Goal: Transaction & Acquisition: Purchase product/service

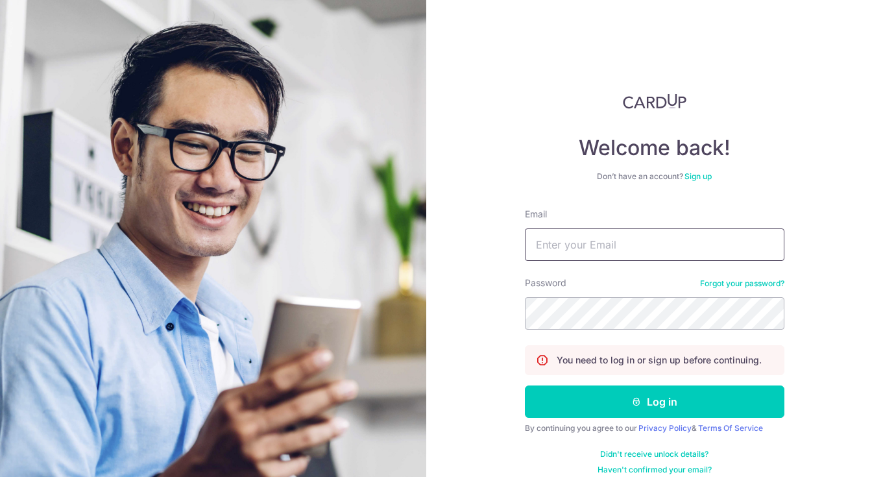
click at [554, 250] on input "Email" at bounding box center [654, 244] width 259 height 32
type input "[EMAIL_ADDRESS][DOMAIN_NAME]"
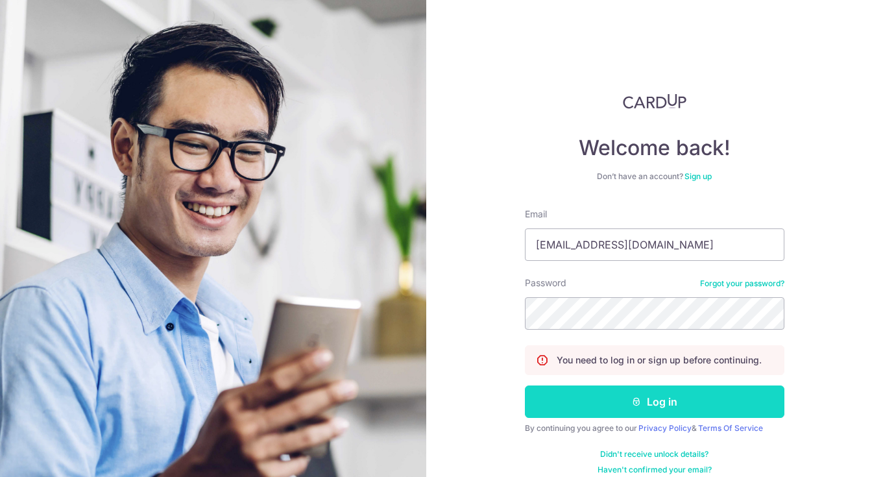
click at [601, 404] on button "Log in" at bounding box center [654, 401] width 259 height 32
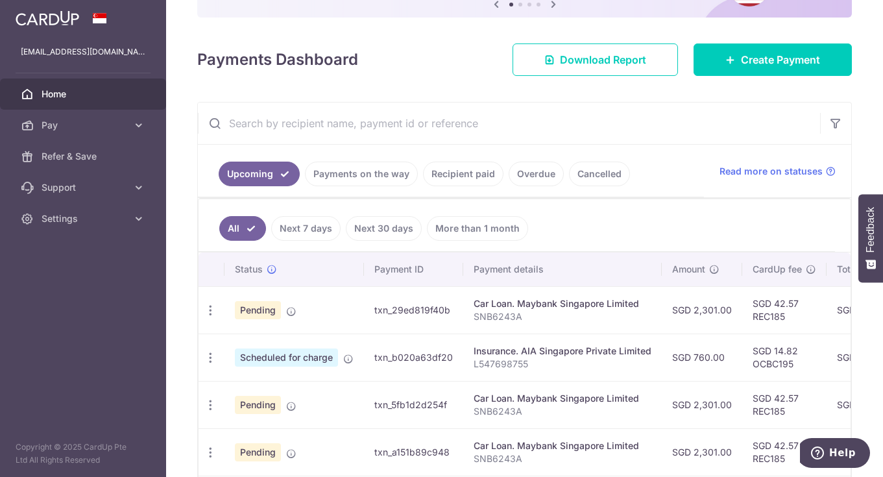
scroll to position [149, 0]
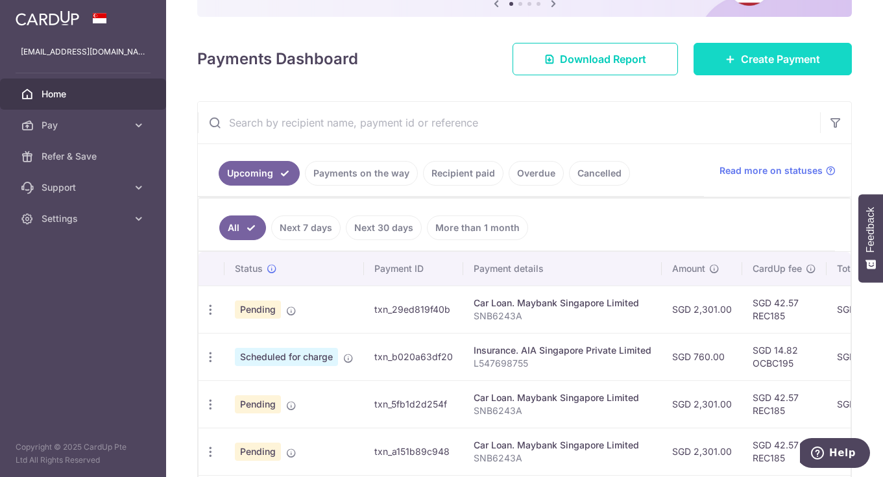
click at [743, 49] on link "Create Payment" at bounding box center [772, 59] width 158 height 32
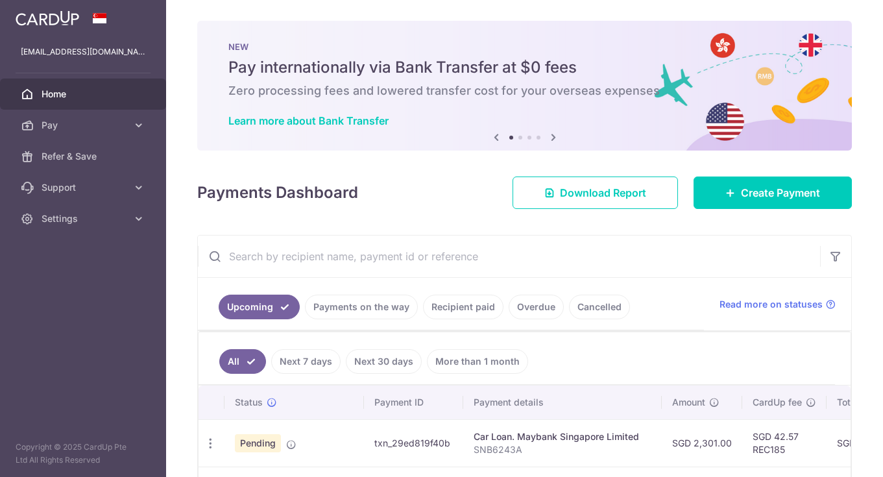
click at [373, 418] on th "Payment ID" at bounding box center [413, 402] width 99 height 34
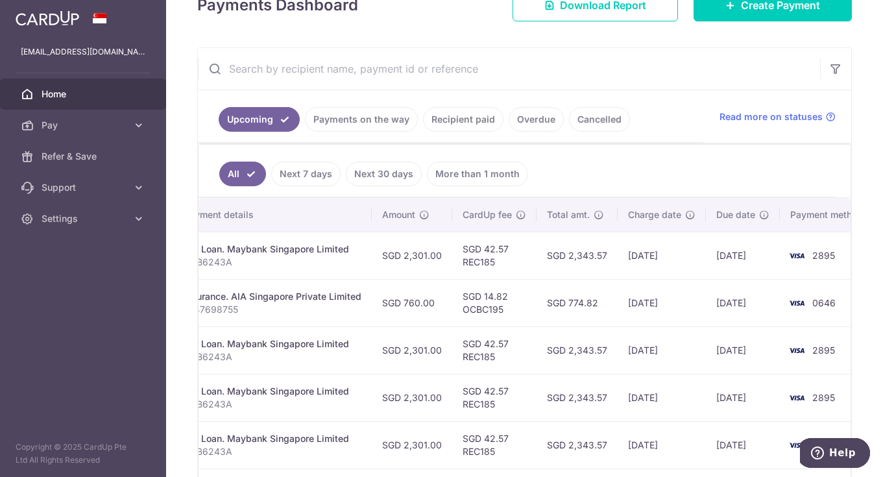
scroll to position [0, 285]
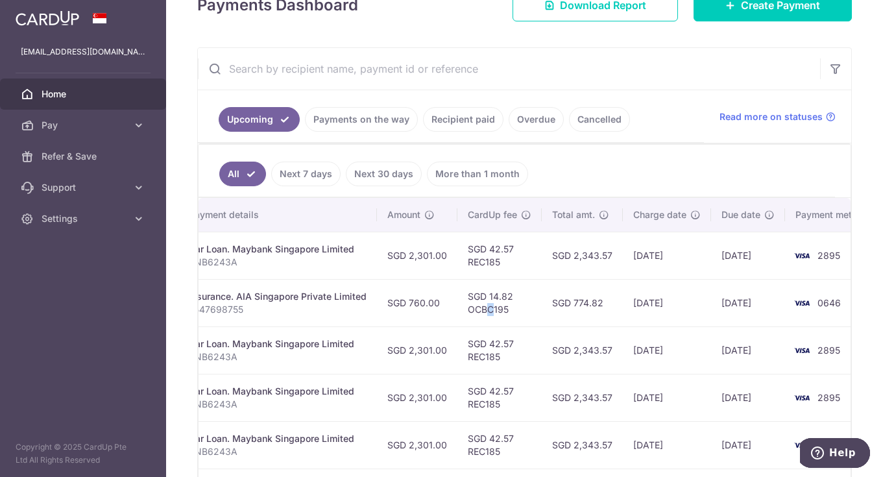
drag, startPoint x: 484, startPoint y: 316, endPoint x: 487, endPoint y: 310, distance: 6.7
click at [487, 310] on td "SGD 14.82 OCBC195" at bounding box center [499, 302] width 84 height 47
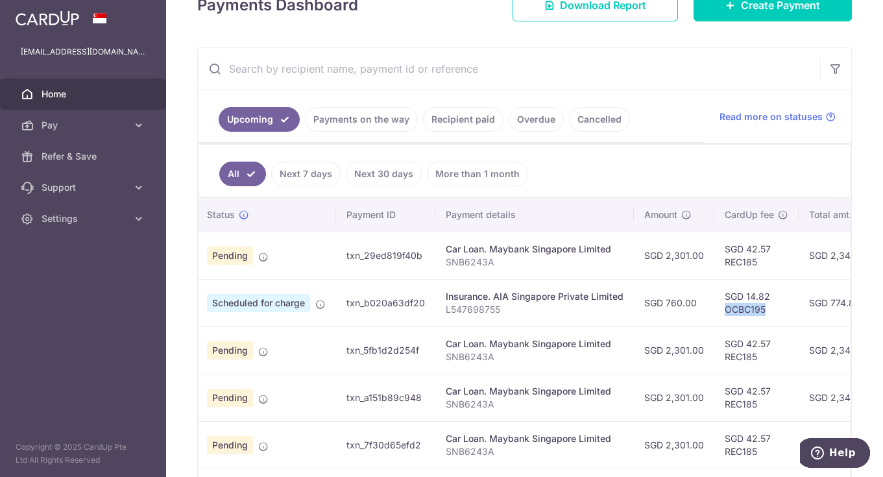
scroll to position [0, 0]
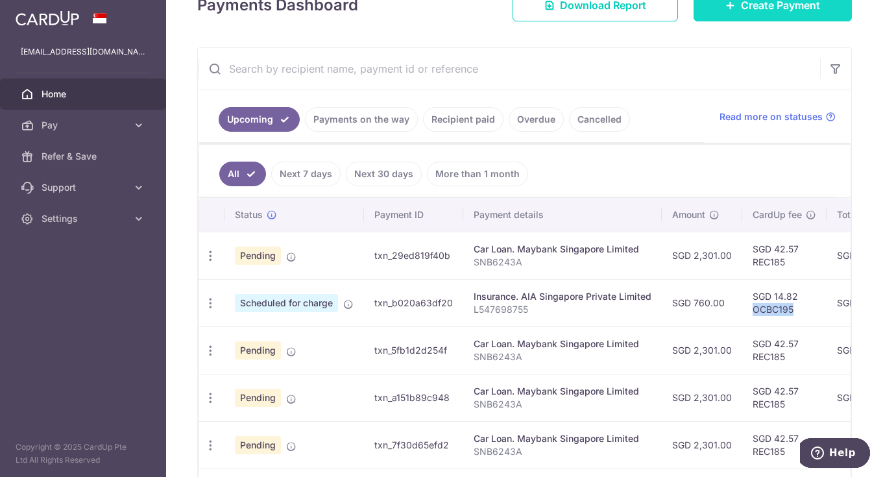
click at [761, 1] on span "Create Payment" at bounding box center [780, 5] width 79 height 16
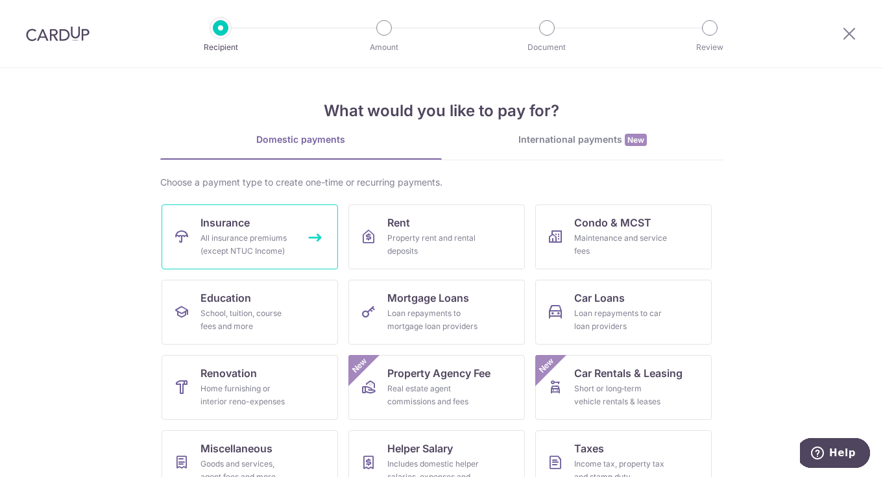
click at [274, 247] on div "All insurance premiums (except NTUC Income)" at bounding box center [246, 245] width 93 height 26
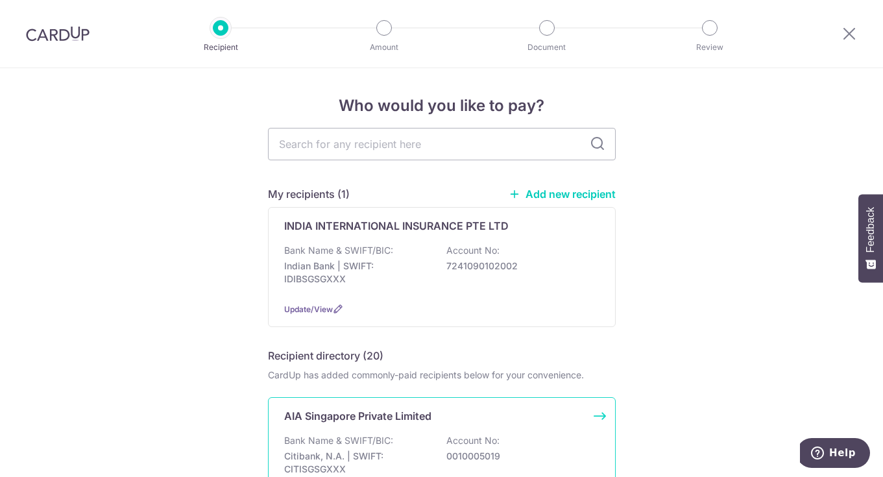
click at [353, 436] on p "Bank Name & SWIFT/BIC:" at bounding box center [338, 440] width 109 height 13
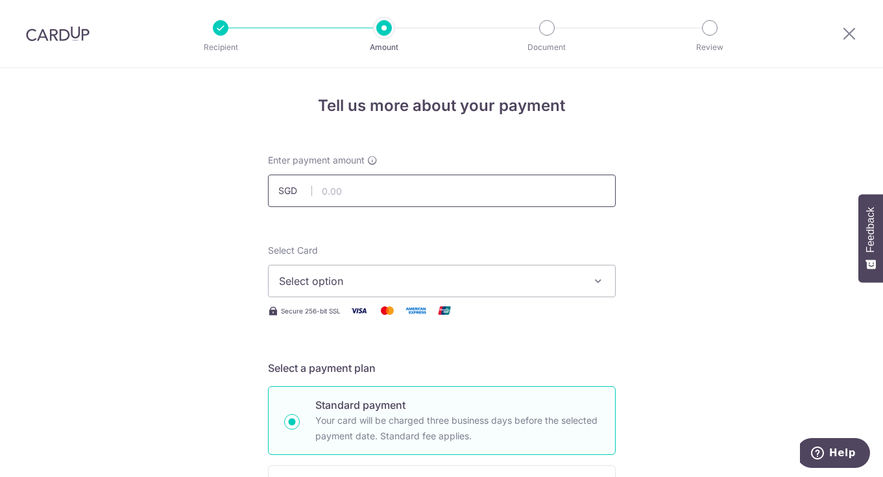
drag, startPoint x: 0, startPoint y: 0, endPoint x: 368, endPoint y: 206, distance: 422.2
click at [368, 206] on input "text" at bounding box center [442, 190] width 348 height 32
type input "479.88"
click at [483, 280] on span "Select option" at bounding box center [430, 281] width 302 height 16
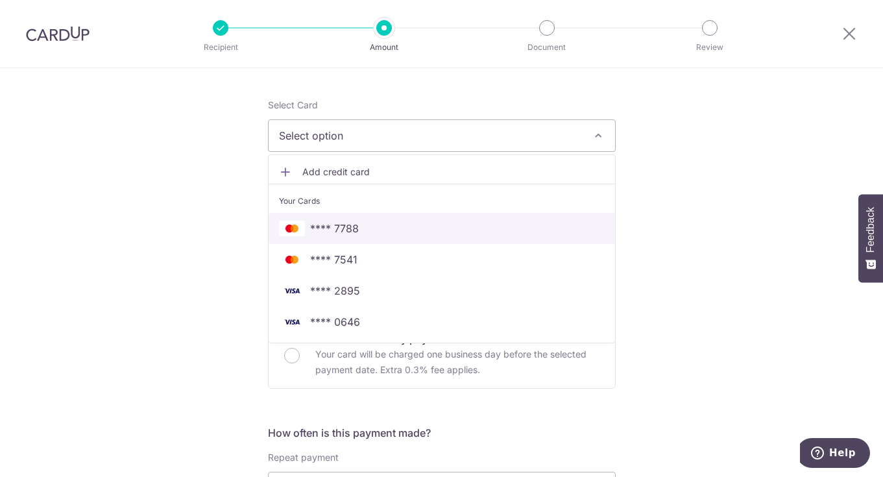
scroll to position [147, 0]
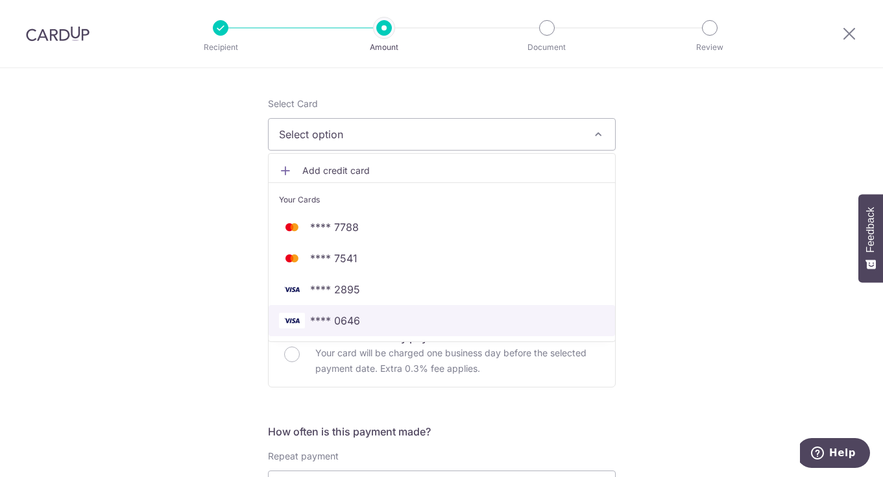
click at [429, 324] on span "**** 0646" at bounding box center [442, 321] width 326 height 16
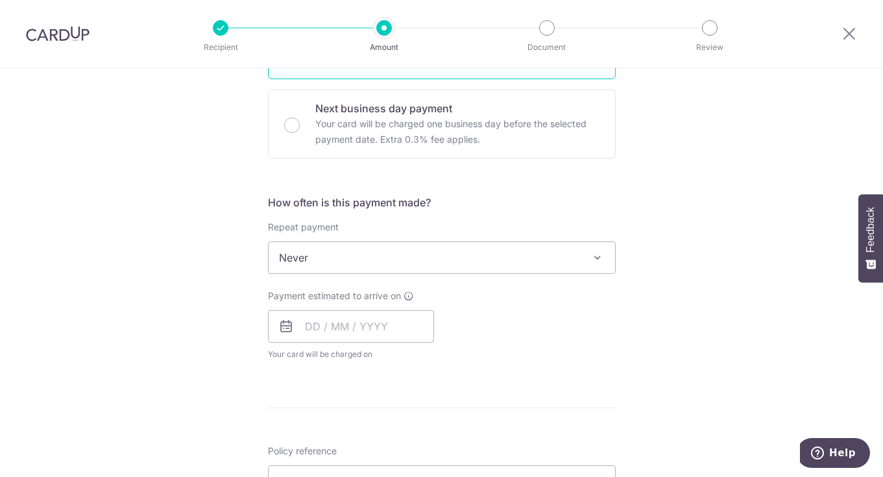
scroll to position [377, 0]
click at [375, 329] on input "text" at bounding box center [351, 325] width 166 height 32
click at [446, 356] on link "Next" at bounding box center [452, 360] width 16 height 16
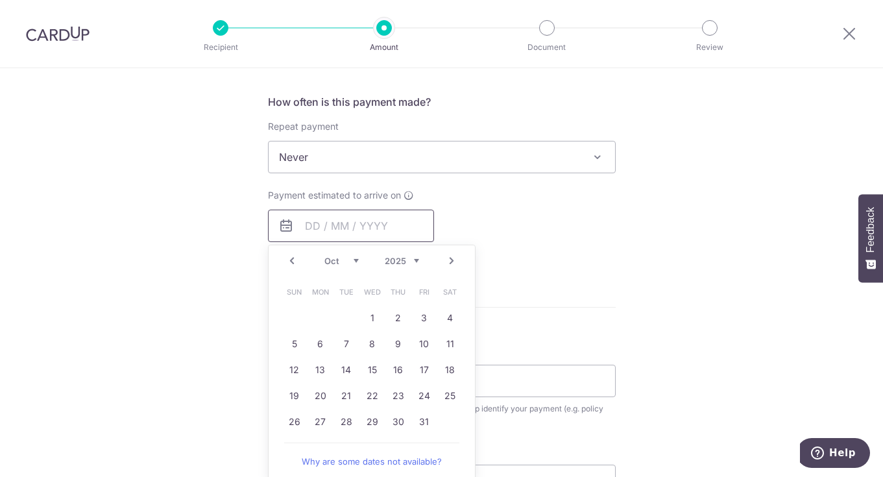
scroll to position [477, 0]
click at [394, 396] on link "23" at bounding box center [398, 395] width 21 height 21
type input "23/10/2025"
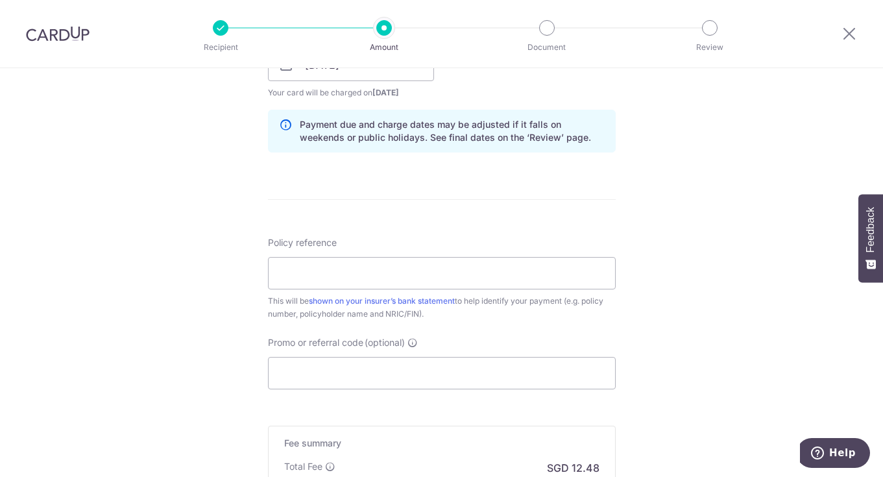
scroll to position [638, 0]
paste input "OCBC195"
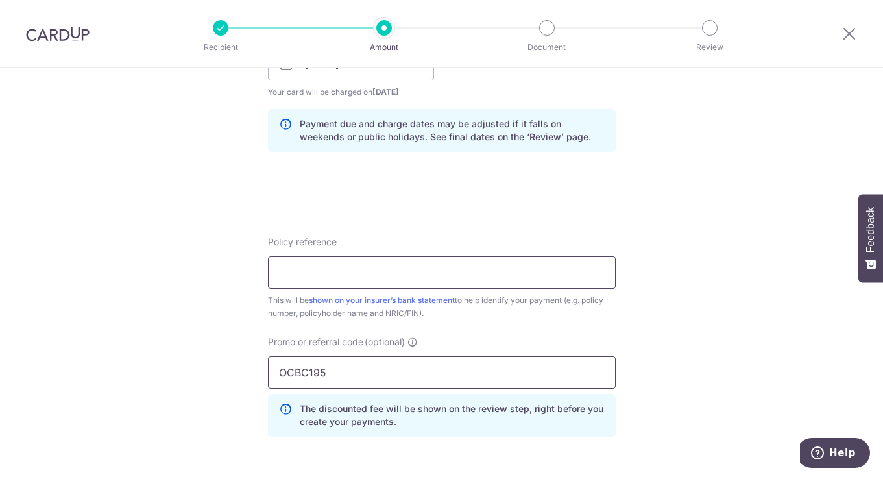
type input "OCBC195"
click at [348, 268] on input "Policy reference" at bounding box center [442, 272] width 348 height 32
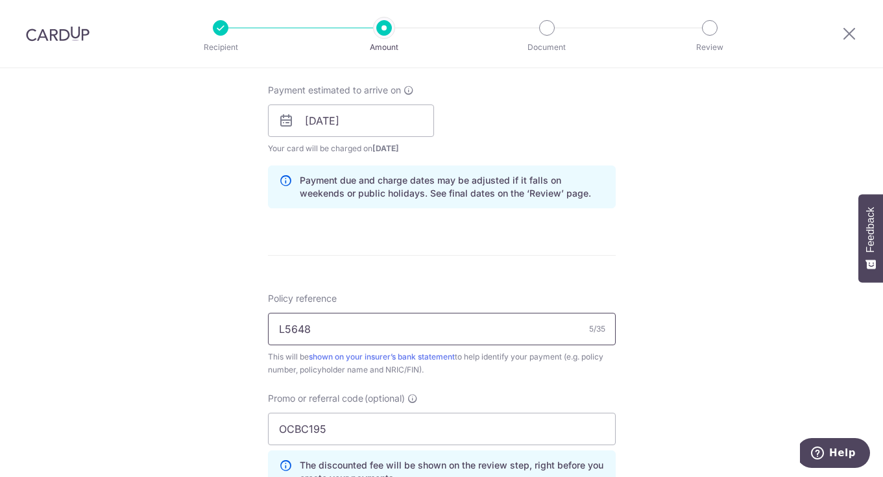
scroll to position [573, 0]
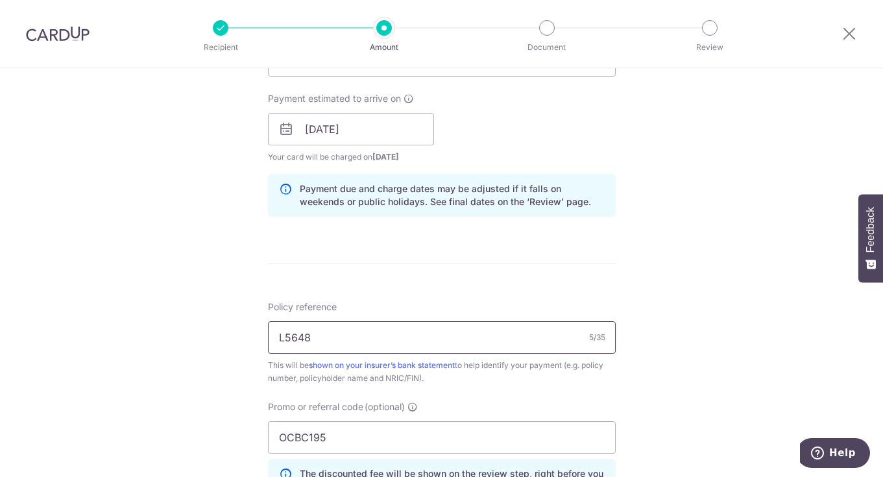
drag, startPoint x: 348, startPoint y: 268, endPoint x: 721, endPoint y: -78, distance: 508.9
click at [721, 0] on html "Recipient Amount Document Review Tell us more about your payment Enter payment …" at bounding box center [441, 238] width 883 height 477
click at [283, 335] on input "L564811353" at bounding box center [442, 337] width 348 height 32
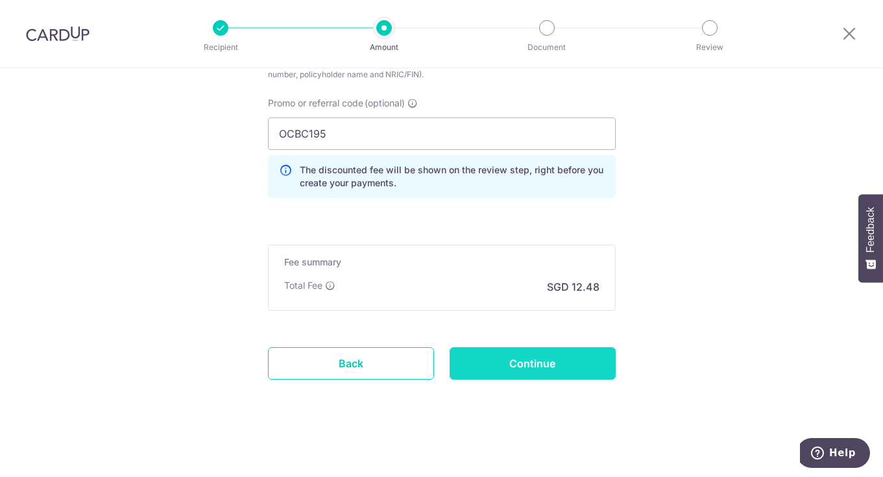
type input "P564811353"
click at [565, 367] on input "Continue" at bounding box center [532, 363] width 166 height 32
type input "Create Schedule"
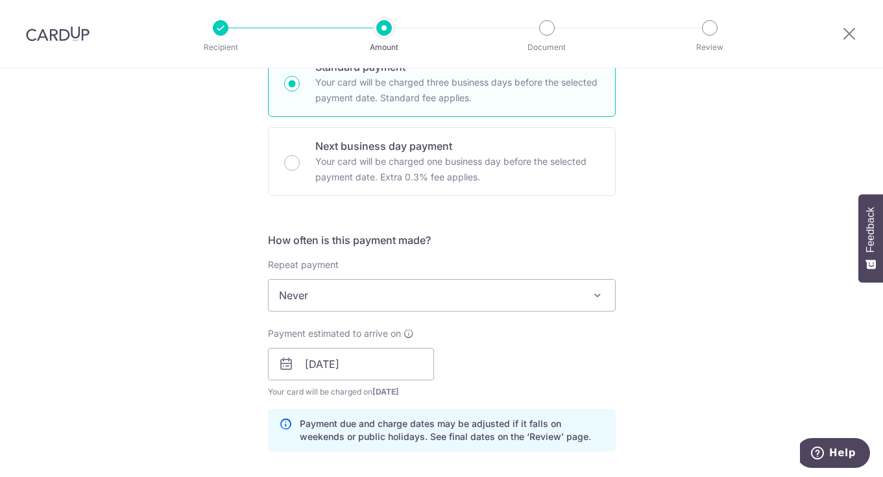
scroll to position [246, 0]
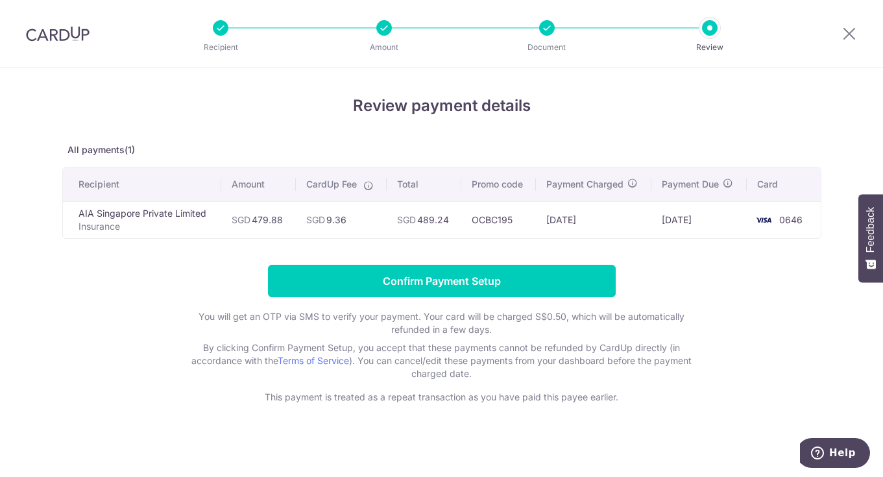
scroll to position [3, 0]
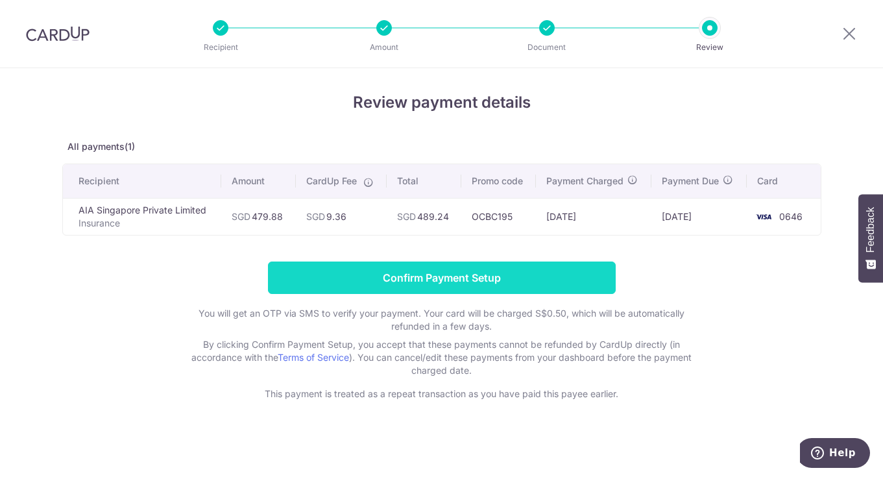
click at [472, 268] on input "Confirm Payment Setup" at bounding box center [442, 277] width 348 height 32
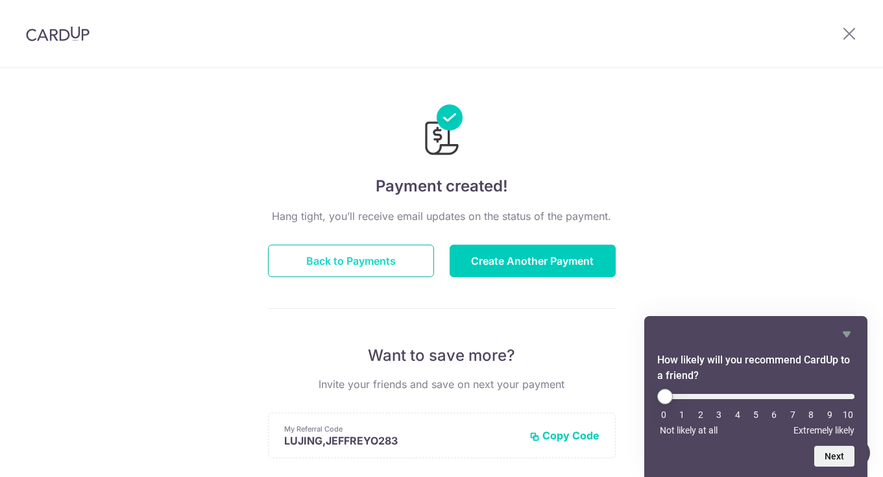
click at [345, 260] on button "Back to Payments" at bounding box center [351, 260] width 166 height 32
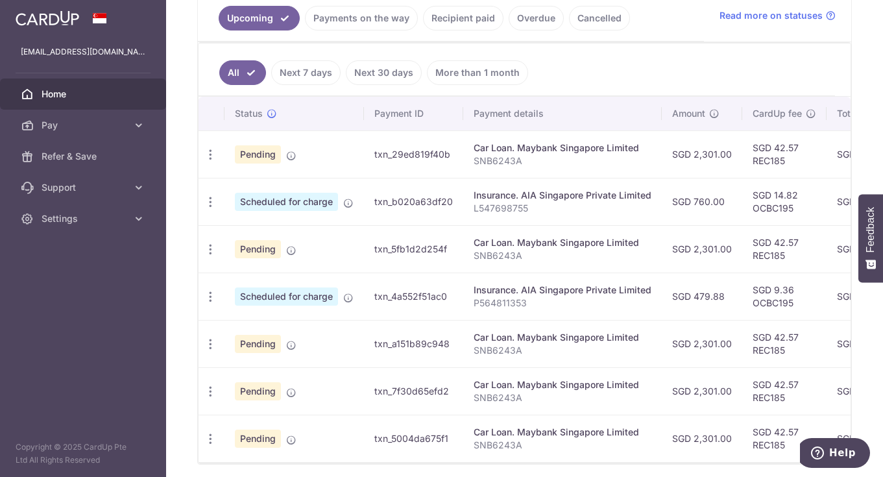
scroll to position [305, 0]
click at [204, 150] on icon "button" at bounding box center [211, 154] width 14 height 14
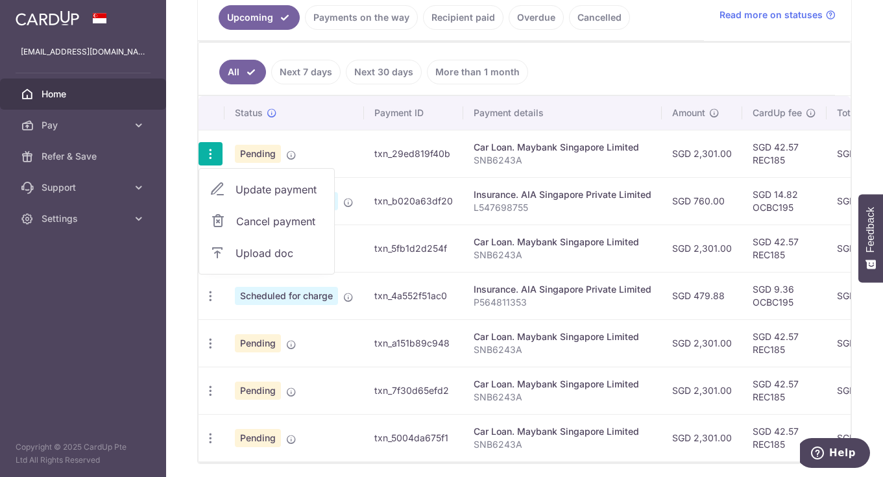
click at [296, 186] on span "Update payment" at bounding box center [279, 190] width 88 height 16
radio input "true"
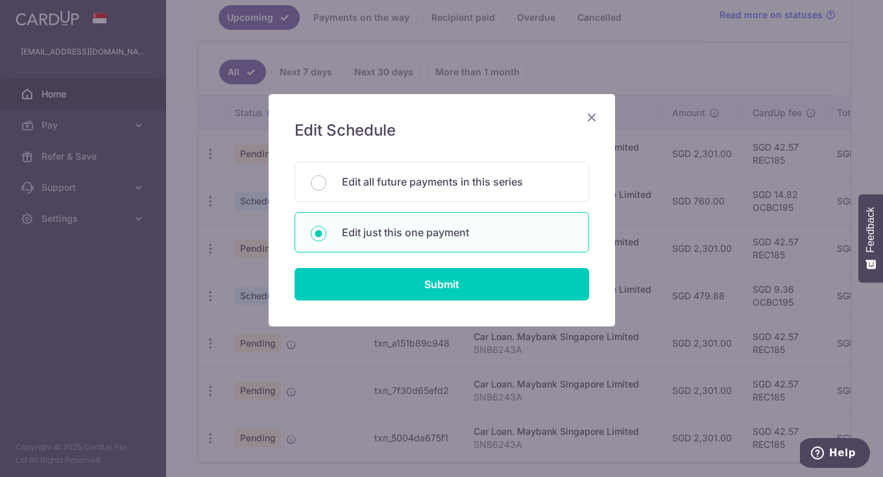
click at [595, 119] on icon "Close" at bounding box center [592, 117] width 16 height 16
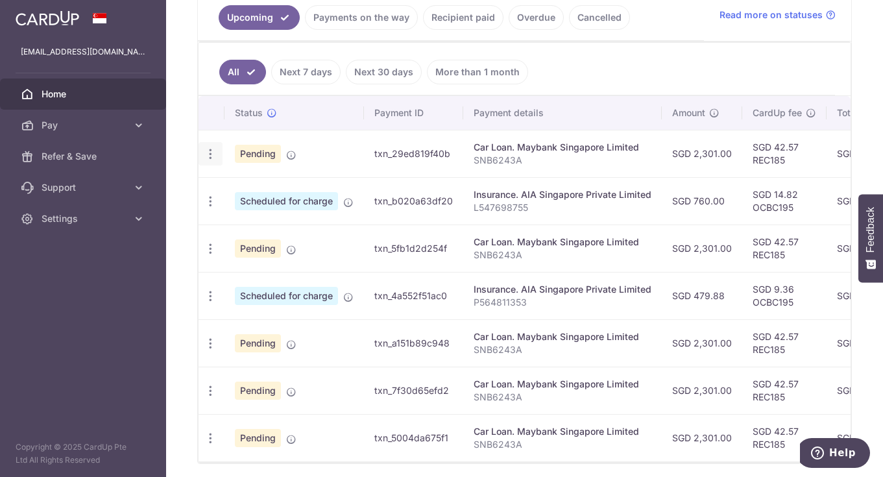
drag, startPoint x: 589, startPoint y: 125, endPoint x: 207, endPoint y: 162, distance: 383.8
click at [211, 157] on icon "button" at bounding box center [211, 154] width 14 height 14
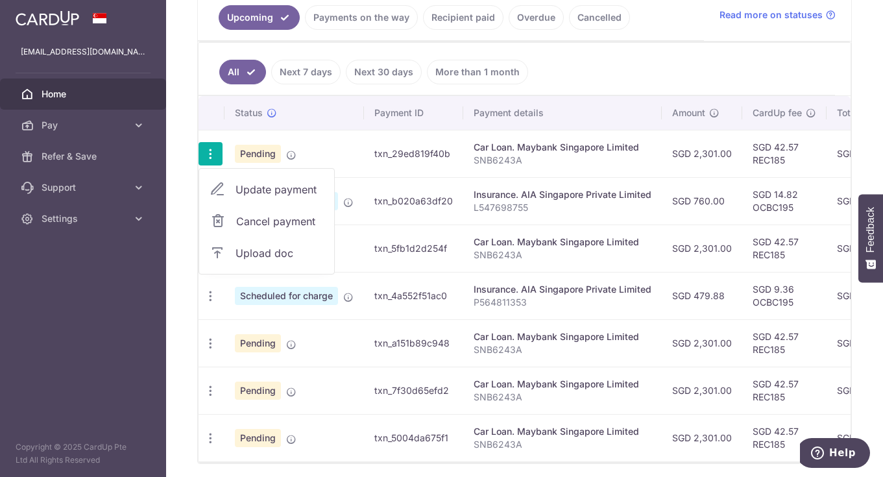
click at [249, 252] on span "Upload doc" at bounding box center [279, 253] width 88 height 16
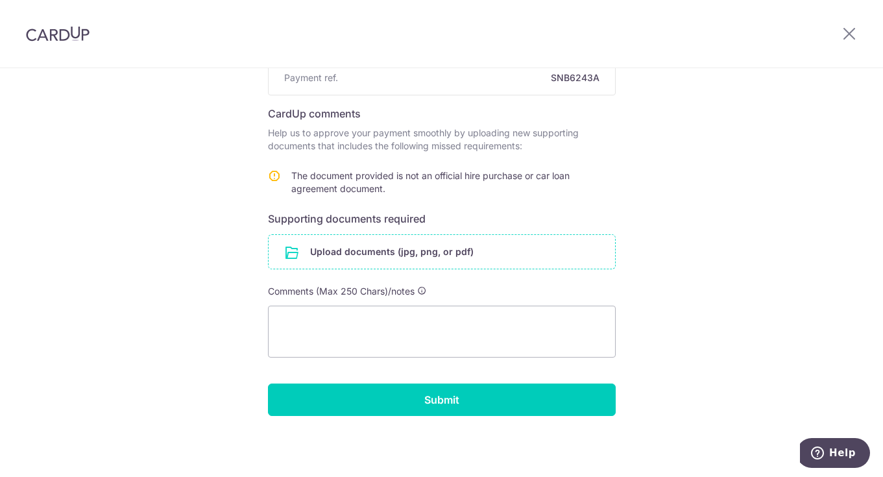
click at [275, 253] on input "file" at bounding box center [441, 252] width 346 height 34
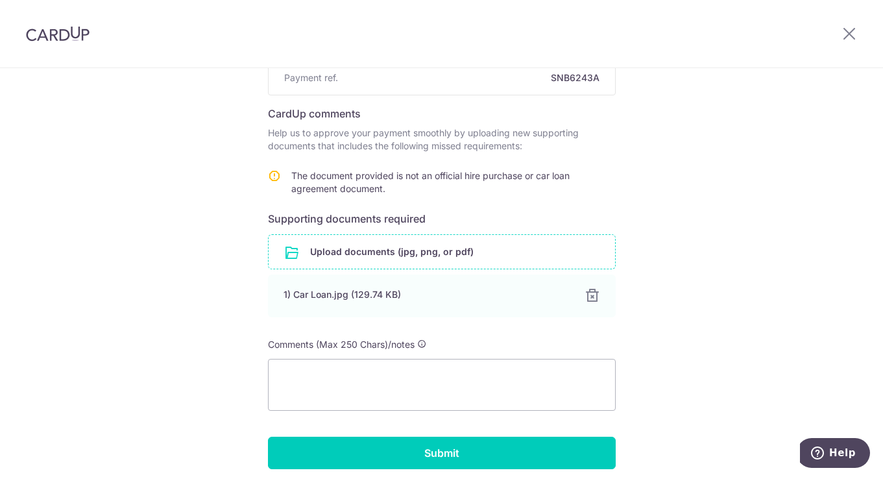
scroll to position [214, 0]
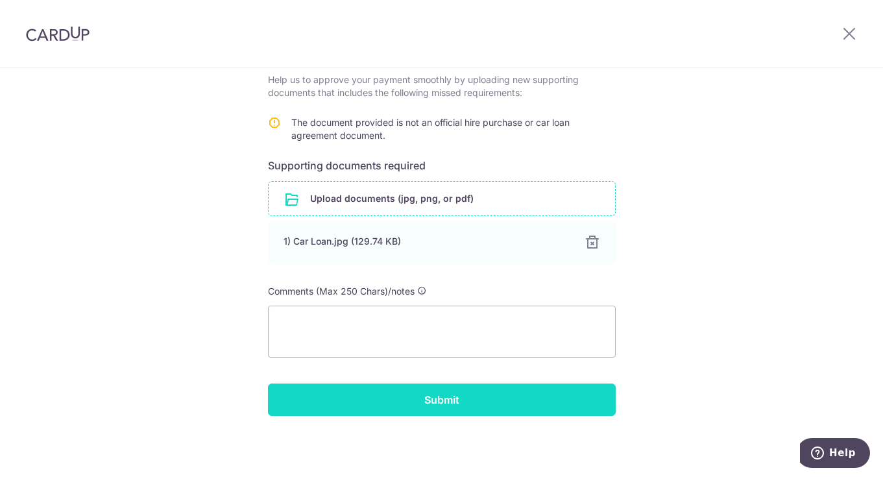
click at [451, 394] on input "Submit" at bounding box center [442, 399] width 348 height 32
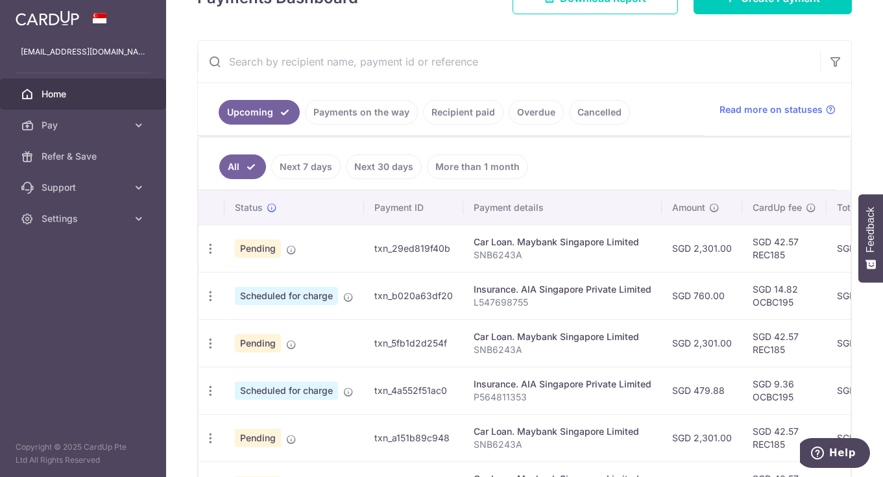
scroll to position [380, 0]
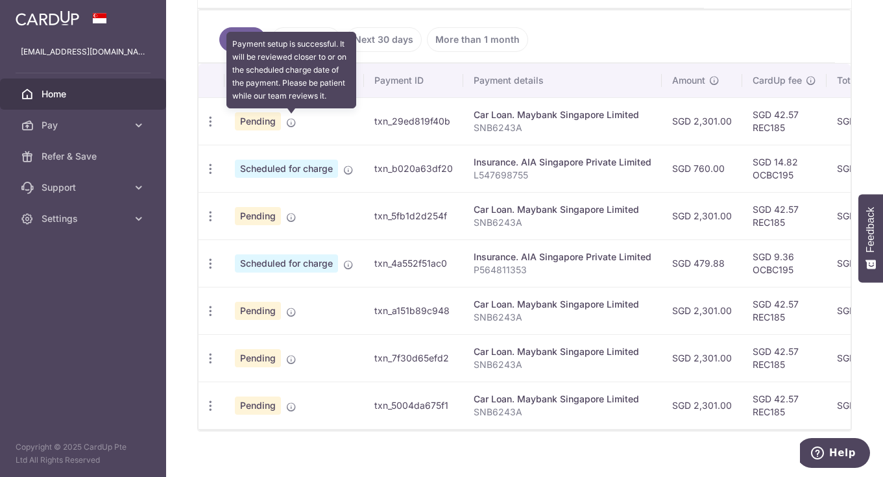
click at [288, 121] on icon at bounding box center [291, 122] width 10 height 10
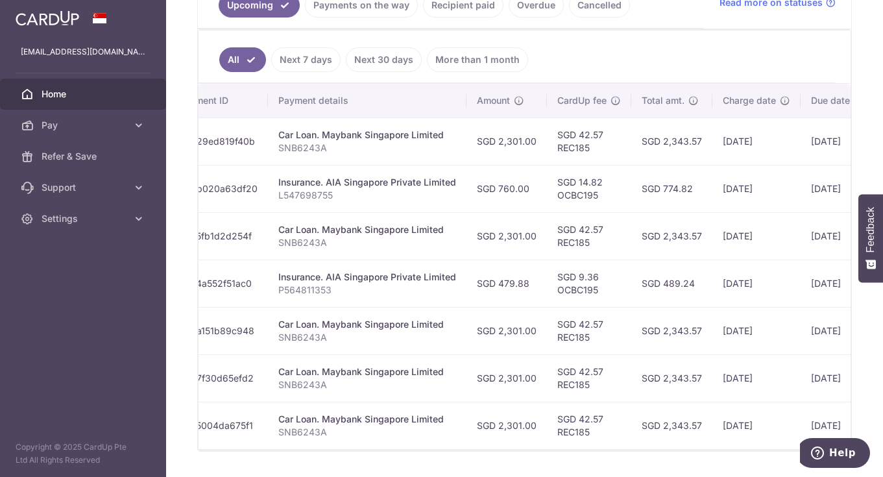
scroll to position [337, 0]
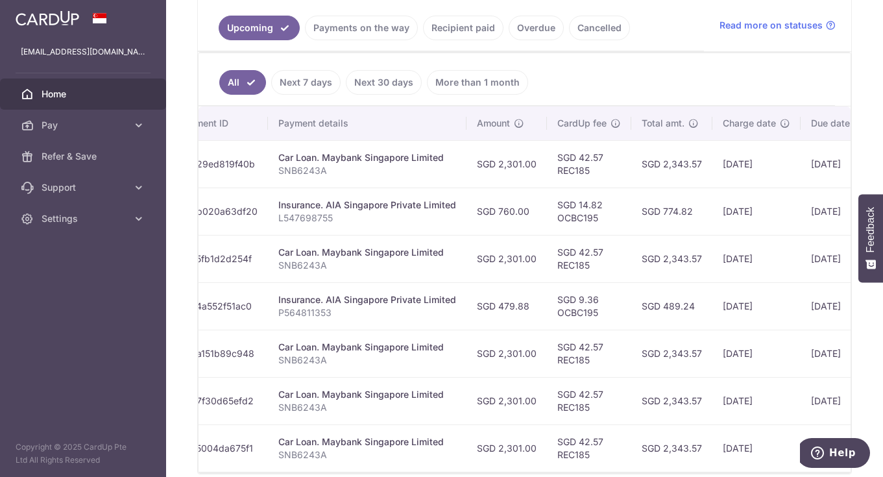
drag, startPoint x: 242, startPoint y: 173, endPoint x: 594, endPoint y: 79, distance: 364.3
click at [594, 79] on ul "All Next 7 days Next 30 days More than 1 month" at bounding box center [516, 79] width 636 height 53
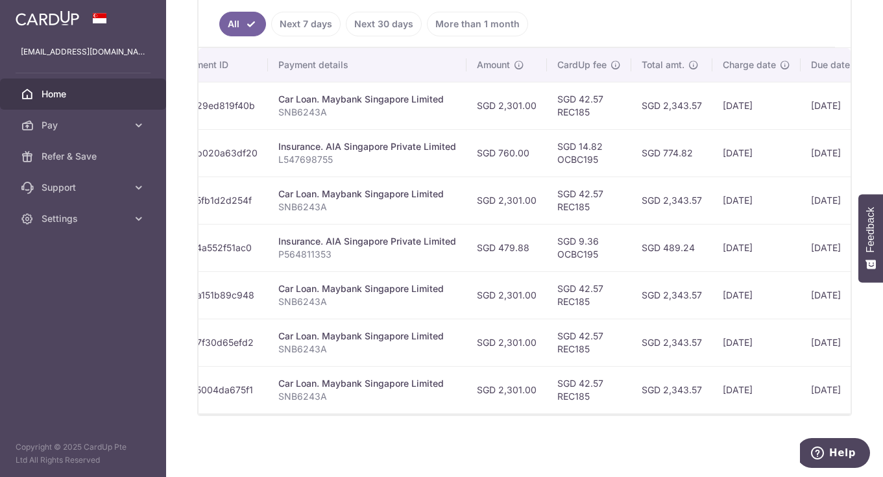
scroll to position [0, 0]
